Goal: Navigation & Orientation: Find specific page/section

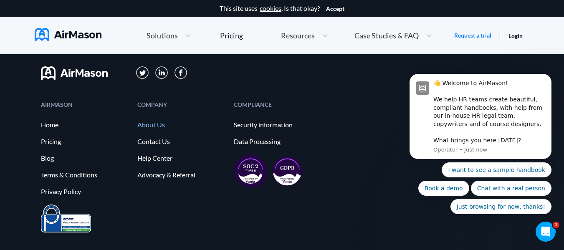
click at [146, 127] on link "About Us" at bounding box center [181, 125] width 88 height 8
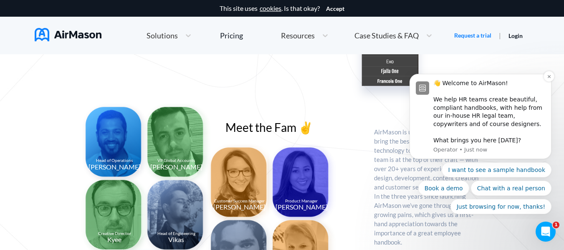
scroll to position [793, 0]
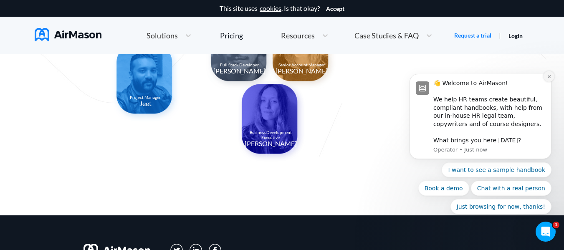
click at [551, 75] on button "Dismiss notification" at bounding box center [548, 76] width 11 height 11
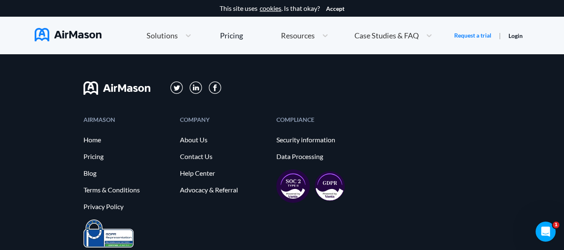
scroll to position [0, 0]
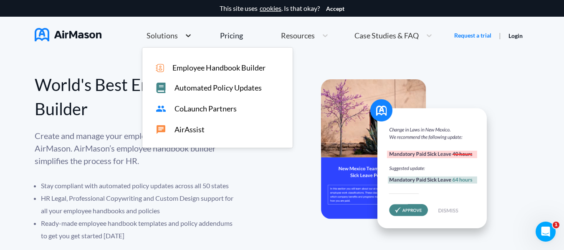
click at [189, 35] on icon at bounding box center [188, 35] width 5 height 3
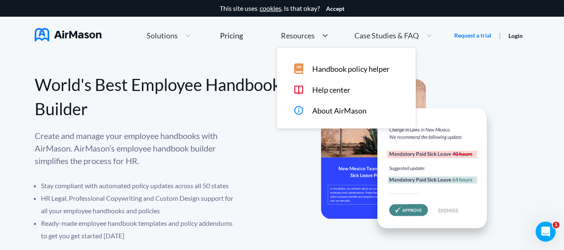
click at [312, 38] on span "Resources" at bounding box center [298, 36] width 34 height 8
click at [365, 109] on span "About AirMason" at bounding box center [339, 110] width 54 height 9
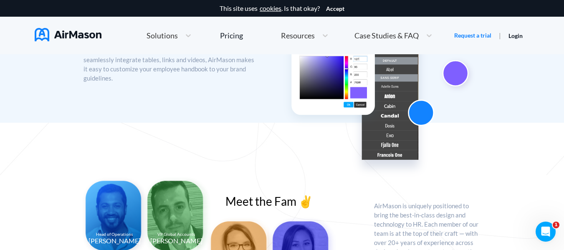
scroll to position [542, 0]
